Goal: Task Accomplishment & Management: Complete application form

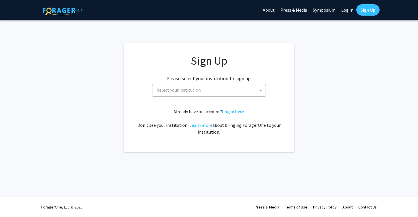
click at [238, 95] on span "Select your institution" at bounding box center [210, 90] width 111 height 12
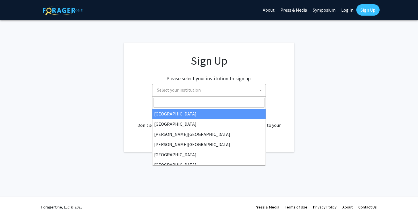
select select "34"
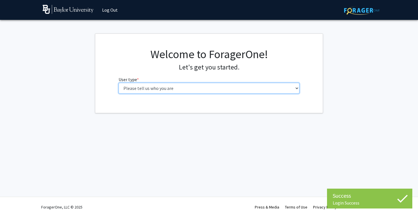
click at [227, 87] on select "Please tell us who you are Undergraduate Student Master's Student Doctoral Cand…" at bounding box center [209, 88] width 181 height 11
select select "1: undergrad"
click at [119, 83] on select "Please tell us who you are Undergraduate Student Master's Student Doctoral Cand…" at bounding box center [209, 88] width 181 height 11
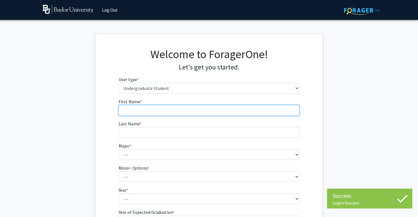
click at [259, 109] on input "First Name * required" at bounding box center [209, 110] width 181 height 11
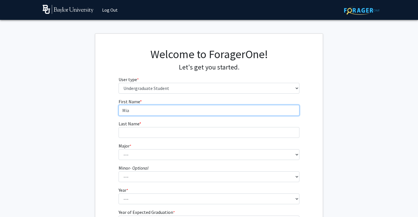
type input "Mia"
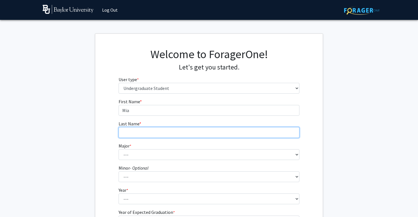
click at [199, 130] on input "Last Name * required" at bounding box center [209, 132] width 181 height 11
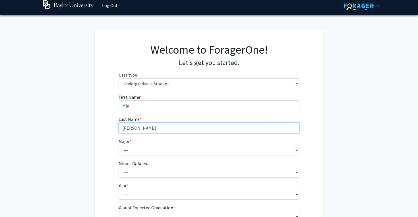
scroll to position [5, 0]
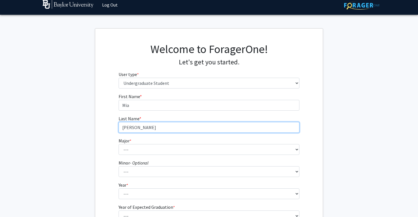
type input "Cervantes"
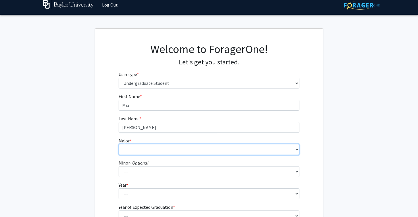
click at [173, 148] on select "--- Accounting American Studies Anthropology Apparel Design & Product Developme…" at bounding box center [209, 149] width 181 height 11
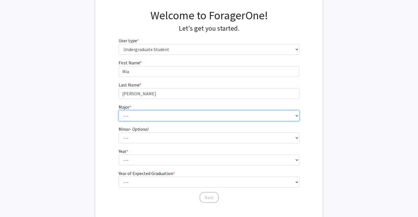
scroll to position [57, 0]
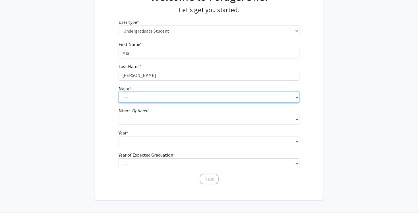
click at [146, 97] on select "--- Accounting American Studies Anthropology Apparel Design & Product Developme…" at bounding box center [209, 97] width 181 height 11
select select "85: 2750"
click at [119, 92] on select "--- Accounting American Studies Anthropology Apparel Design & Product Developme…" at bounding box center [209, 97] width 181 height 11
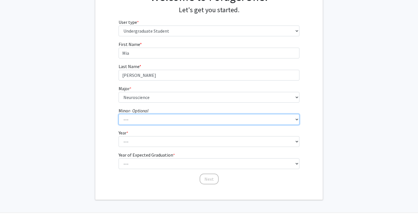
click at [156, 115] on select "--- Advertising American Sign Language American Studies Anthropology Apparel Me…" at bounding box center [209, 119] width 181 height 11
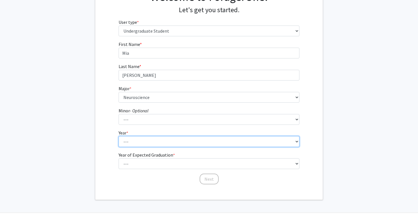
click at [147, 141] on select "--- First-year Sophomore Junior Senior Postbaccalaureate Certificate" at bounding box center [209, 141] width 181 height 11
select select "1: first-year"
click at [119, 136] on select "--- First-year Sophomore Junior Senior Postbaccalaureate Certificate" at bounding box center [209, 141] width 181 height 11
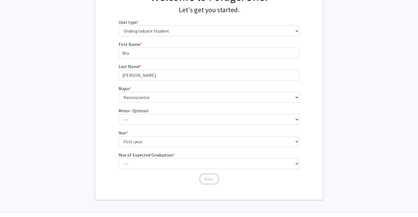
click at [151, 108] on fg-select "Minor - Optional --- Advertising American Sign Language American Studies Anthro…" at bounding box center [209, 116] width 181 height 18
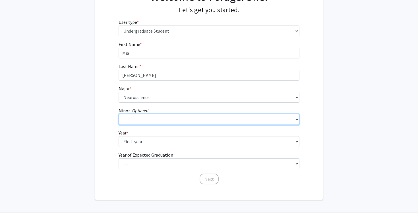
click at [151, 120] on select "--- Advertising American Sign Language American Studies Anthropology Apparel Me…" at bounding box center [209, 119] width 181 height 11
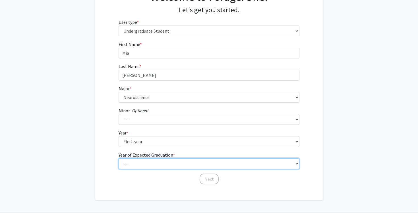
click at [140, 165] on select "--- 2025 2026 2027 2028 2029 2030 2031 2032 2033 2034" at bounding box center [209, 164] width 181 height 11
select select "5: 2029"
click at [119, 159] on select "--- 2025 2026 2027 2028 2029 2030 2031 2032 2033 2034" at bounding box center [209, 164] width 181 height 11
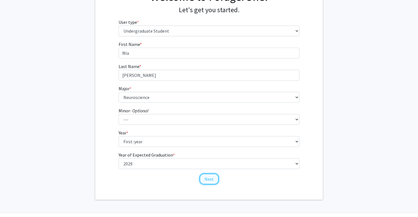
click at [211, 180] on button "Next" at bounding box center [209, 179] width 19 height 11
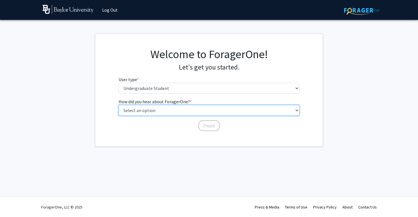
click at [176, 107] on select "Select an option Peer/student recommendation Faculty/staff recommendation Unive…" at bounding box center [209, 110] width 181 height 11
select select "1: peer_recommendation"
click at [119, 105] on select "Select an option Peer/student recommendation Faculty/staff recommendation Unive…" at bounding box center [209, 110] width 181 height 11
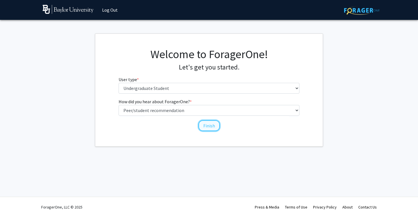
click at [207, 127] on button "Finish" at bounding box center [208, 126] width 21 height 11
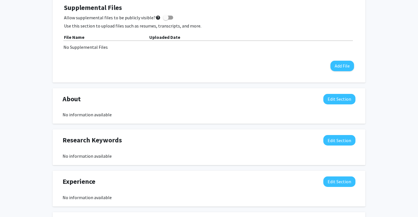
scroll to position [175, 0]
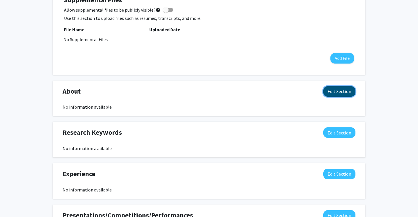
click at [332, 90] on button "Edit Section" at bounding box center [339, 91] width 32 height 11
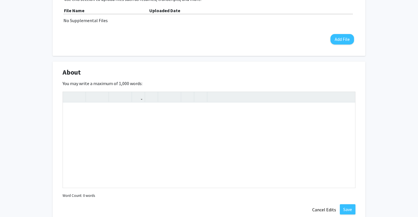
scroll to position [232, 0]
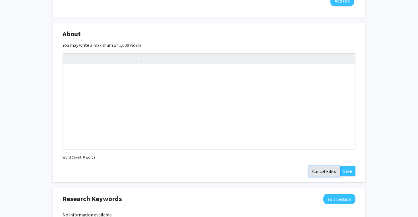
click at [333, 174] on button "Cancel Edits" at bounding box center [323, 171] width 31 height 11
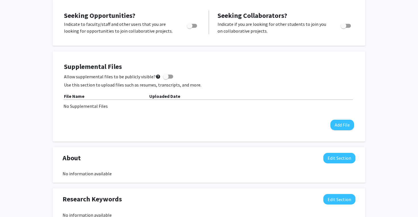
scroll to position [0, 0]
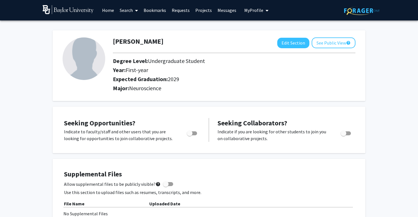
click at [110, 10] on link "Home" at bounding box center [108, 10] width 18 height 20
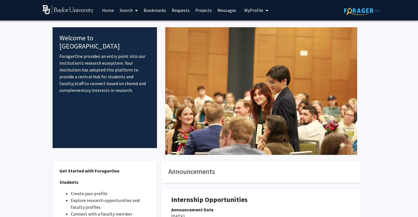
click at [132, 9] on link "Search" at bounding box center [129, 10] width 24 height 20
click at [135, 28] on span "Faculty/Staff" at bounding box center [138, 25] width 42 height 11
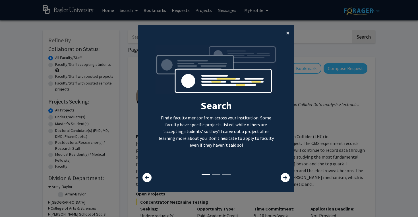
click at [288, 31] on span "×" at bounding box center [288, 32] width 4 height 9
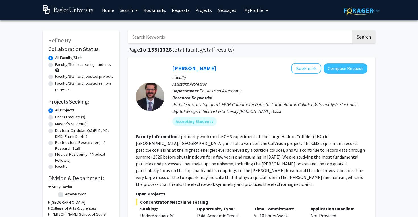
click at [225, 34] on input "Search Keywords" at bounding box center [239, 36] width 223 height 13
type input "keele"
click at [352, 30] on button "Search" at bounding box center [363, 36] width 23 height 13
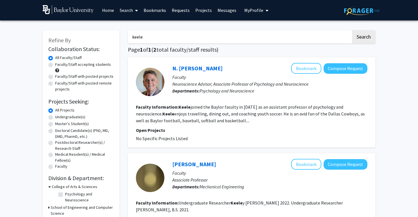
drag, startPoint x: 160, startPoint y: 35, endPoint x: 97, endPoint y: 35, distance: 62.5
click at [97, 35] on div "Refine By Collaboration Status: Collaboration Status All Faculty/Staff Collabor…" at bounding box center [208, 147] width 341 height 245
type input "nguyen"
click at [180, 126] on fg-search-faculty "N. Bradley Keele Bookmark Compose Request Faculty Neuroscience Advisor; Associa…" at bounding box center [251, 102] width 231 height 79
click at [205, 36] on input "nguyen" at bounding box center [239, 36] width 223 height 13
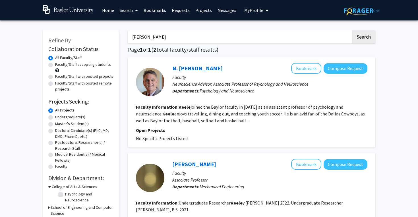
click at [352, 30] on button "Search" at bounding box center [363, 36] width 23 height 13
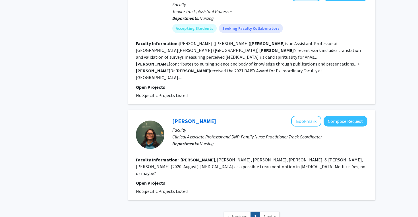
scroll to position [243, 0]
